Goal: Find specific page/section: Find specific page/section

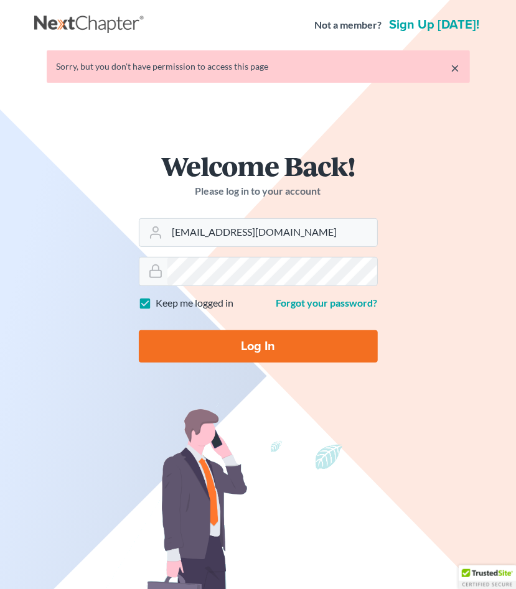
click at [235, 350] on input "Log In" at bounding box center [258, 346] width 239 height 32
type input "Thinking..."
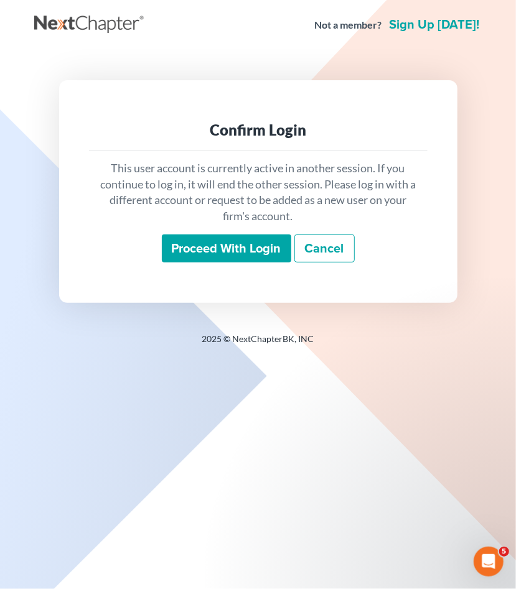
click at [192, 248] on input "Proceed with login" at bounding box center [226, 249] width 129 height 29
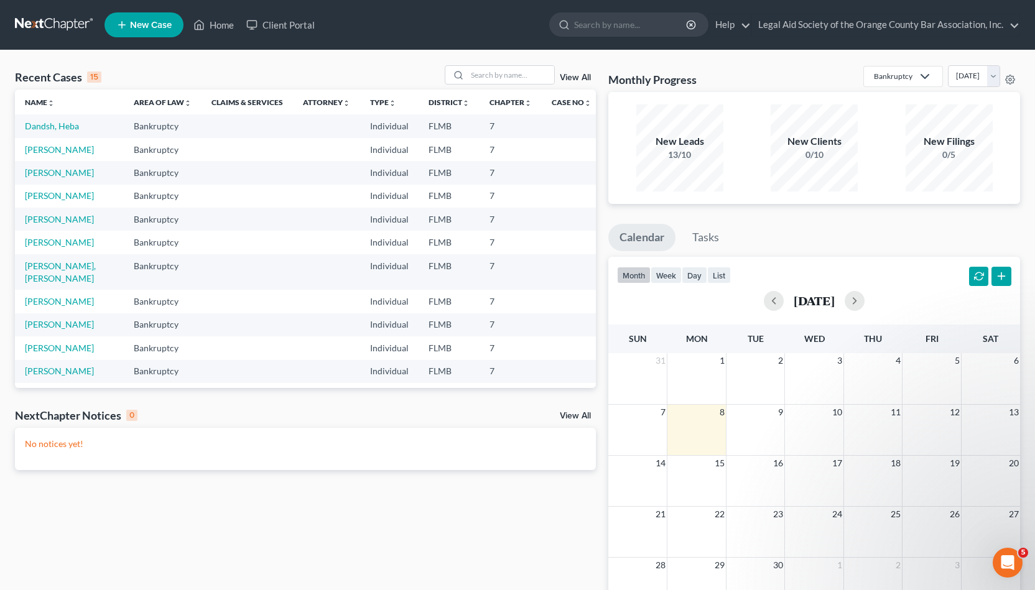
click at [90, 72] on div "15" at bounding box center [94, 77] width 14 height 11
click at [94, 75] on div "15" at bounding box center [94, 77] width 14 height 11
click at [57, 72] on div "Recent Cases 15" at bounding box center [58, 77] width 86 height 15
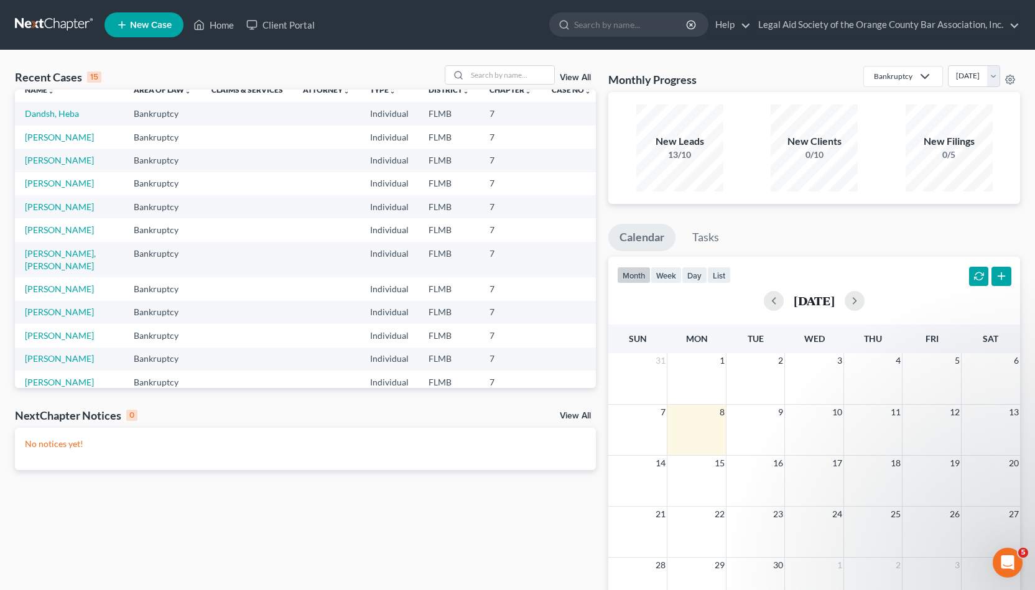
scroll to position [12, 0]
click at [515, 412] on link "View All" at bounding box center [575, 416] width 31 height 9
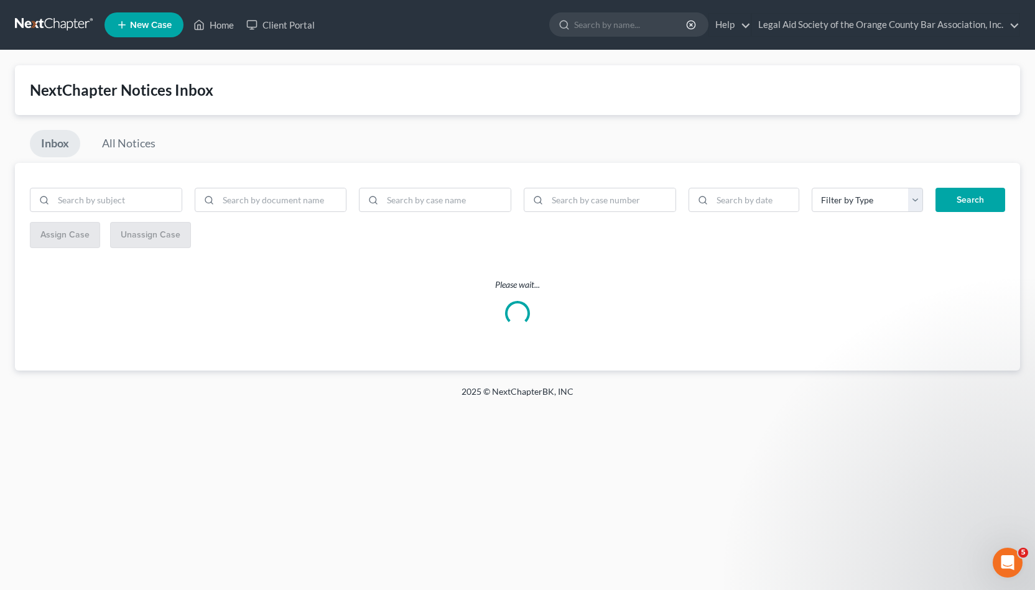
click at [72, 144] on link "Inbox" at bounding box center [55, 143] width 50 height 27
click at [265, 30] on link "Client Portal" at bounding box center [280, 25] width 81 height 22
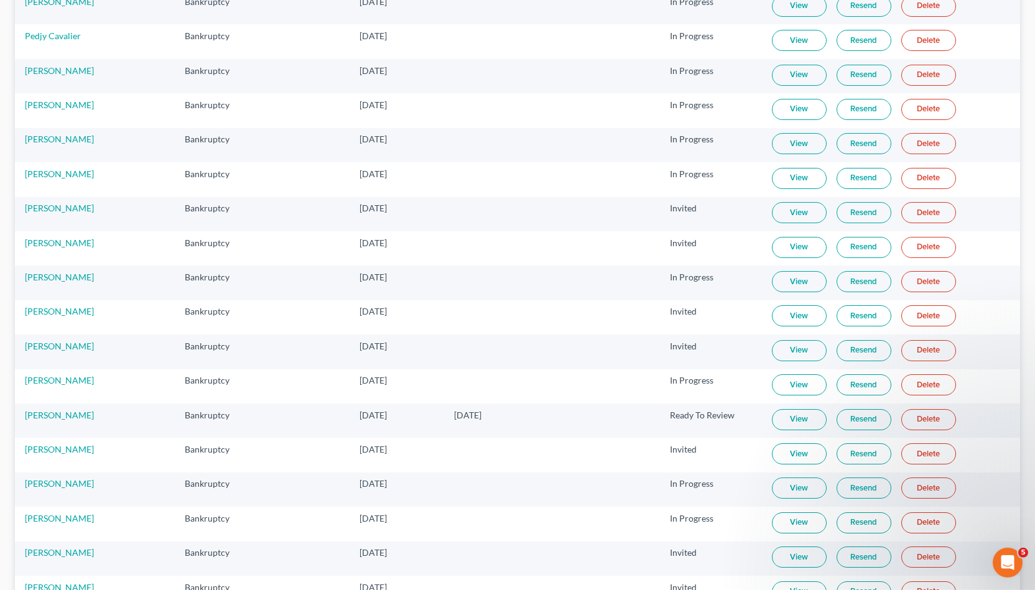
scroll to position [453, 0]
